Goal: Task Accomplishment & Management: Use online tool/utility

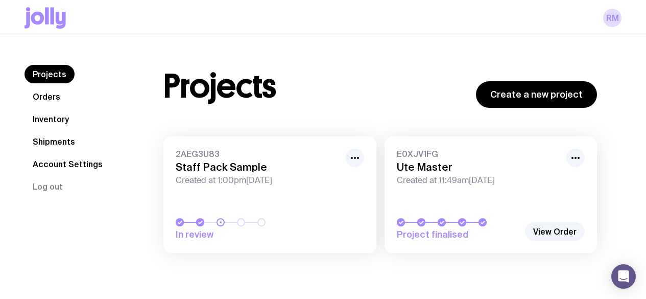
click at [47, 93] on link "Orders" at bounding box center [47, 96] width 44 height 18
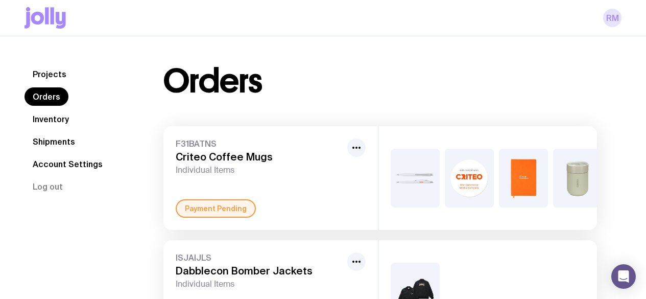
click at [615, 19] on link "RM" at bounding box center [612, 18] width 18 height 18
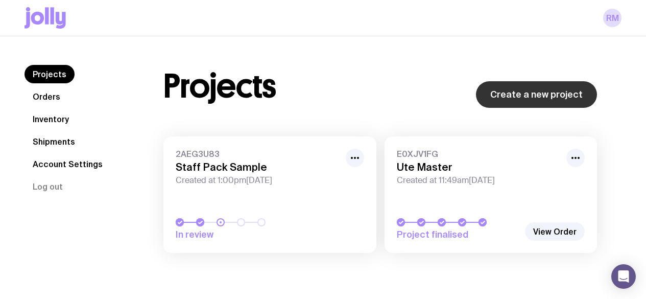
click at [535, 97] on link "Create a new project" at bounding box center [536, 94] width 121 height 27
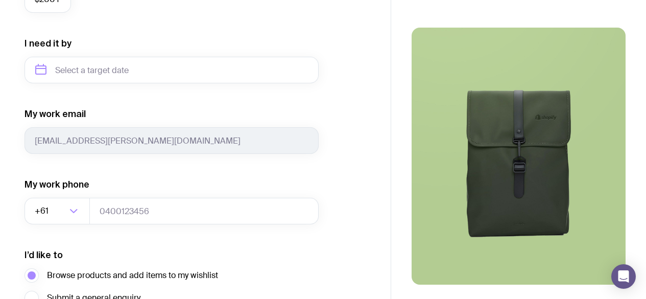
scroll to position [570, 0]
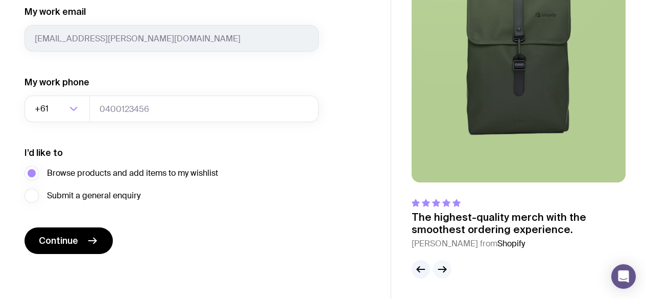
click at [451, 268] on div at bounding box center [519, 269] width 214 height 18
click at [442, 267] on icon "button" at bounding box center [442, 269] width 12 height 12
